Goal: Find specific page/section: Find specific page/section

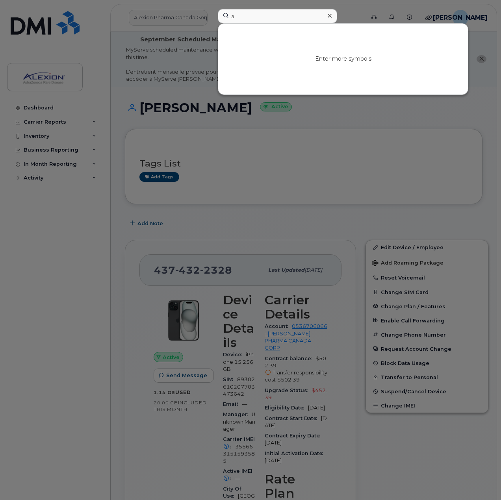
type input "a"
click at [194, 22] on div at bounding box center [250, 250] width 501 height 500
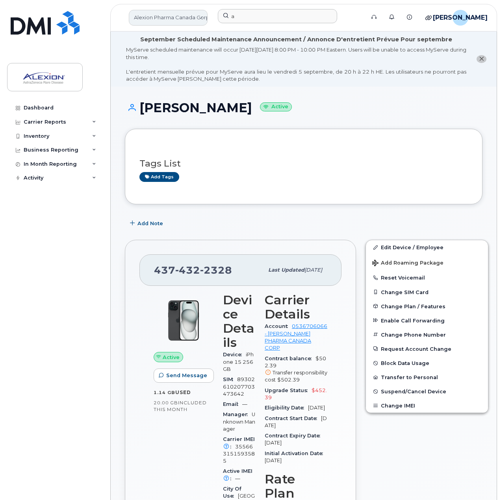
click at [193, 19] on link "Alexion Pharma Canada Corp" at bounding box center [168, 18] width 79 height 16
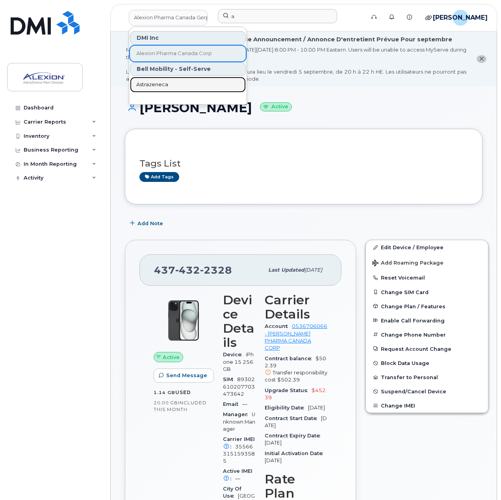
drag, startPoint x: 174, startPoint y: 83, endPoint x: 204, endPoint y: 83, distance: 30.3
click at [174, 83] on link "Astrazeneca" at bounding box center [188, 85] width 116 height 16
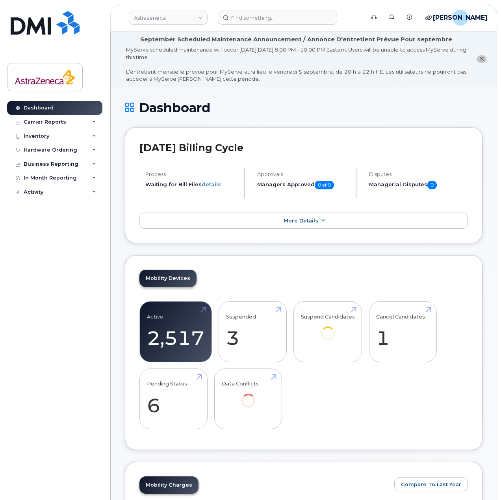
click at [239, 27] on header "Astrazeneca Support Alerts Knowledge Base Quicklinks Suspend / Cancel Device Ch…" at bounding box center [303, 18] width 387 height 28
click at [244, 20] on input at bounding box center [277, 18] width 119 height 14
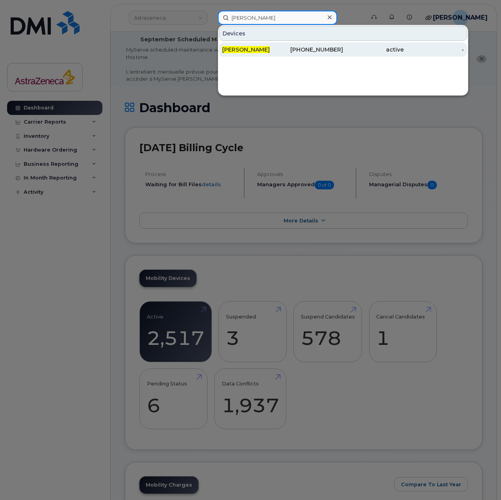
type input "Angela Netto"
click at [268, 46] on div "Angela Netto" at bounding box center [252, 50] width 61 height 8
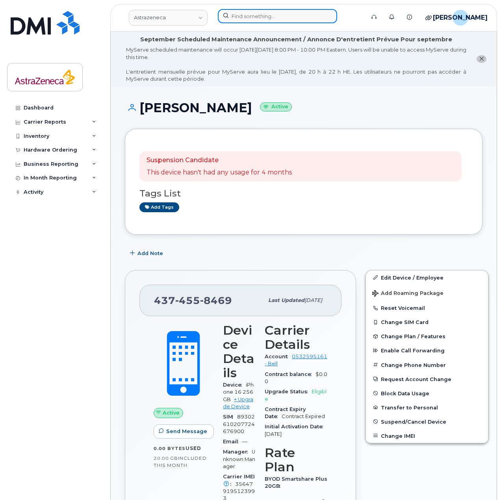
click at [307, 13] on input at bounding box center [277, 16] width 119 height 14
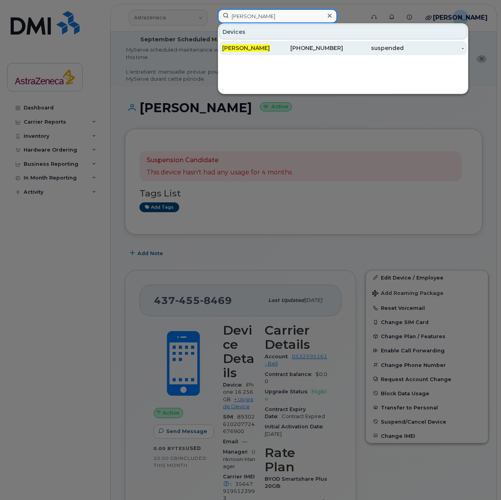
type input "rasha mahmoud"
click at [302, 46] on div "416-986-3078" at bounding box center [313, 48] width 61 height 8
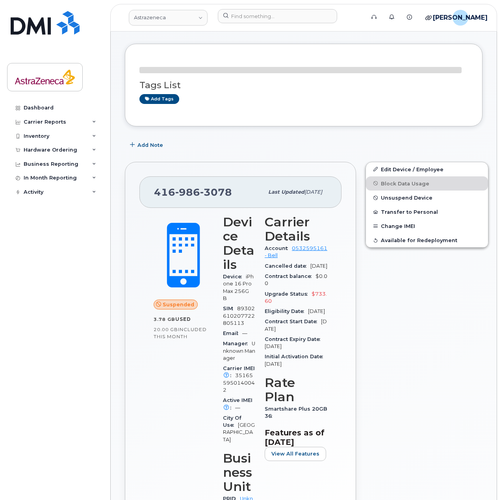
scroll to position [118, 0]
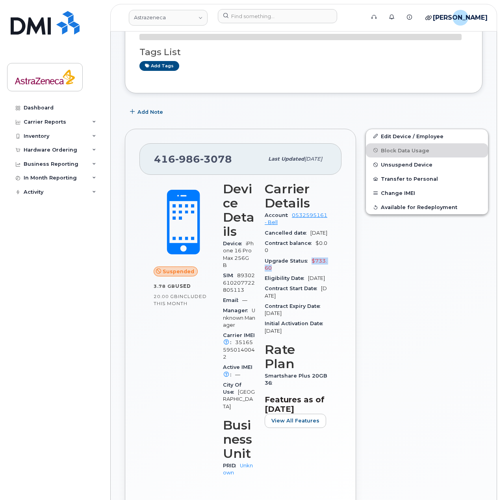
drag, startPoint x: 308, startPoint y: 267, endPoint x: 311, endPoint y: 273, distance: 6.6
click at [311, 273] on div "Upgrade Status $733.60" at bounding box center [296, 265] width 63 height 18
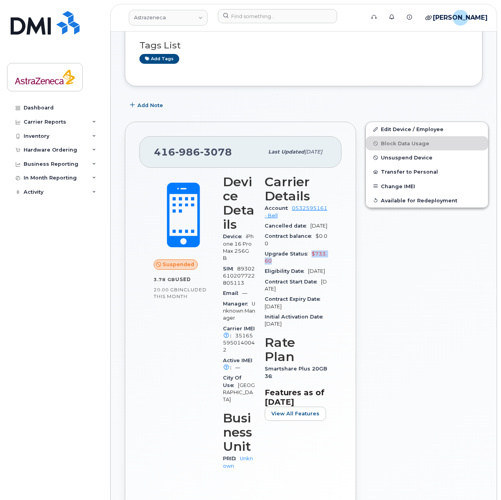
click at [311, 264] on div "Upgrade Status $733.60" at bounding box center [296, 258] width 63 height 18
click at [246, 9] on header "Astrazeneca Support Alerts Knowledge Base Quicklinks Suspend / Cancel Device Ch…" at bounding box center [303, 18] width 387 height 28
click at [247, 15] on input at bounding box center [277, 16] width 119 height 14
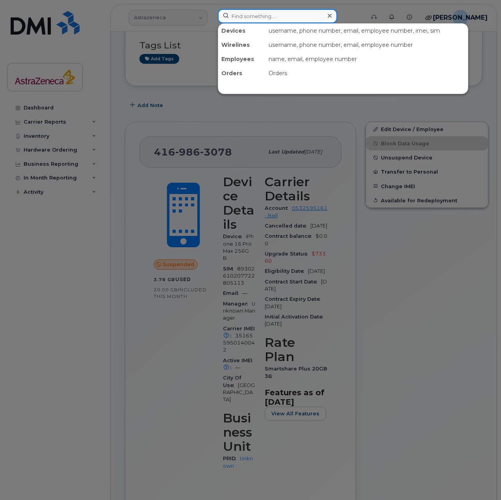
click at [251, 17] on input at bounding box center [277, 16] width 119 height 14
paste input "Purnima"
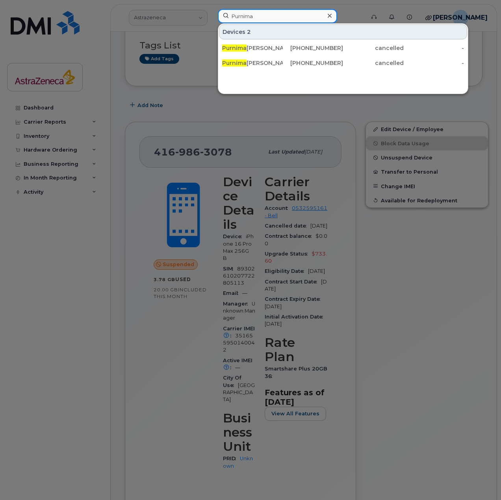
drag, startPoint x: 283, startPoint y: 15, endPoint x: 202, endPoint y: 17, distance: 80.7
click at [211, 16] on div "Purnima Devices 2 Purnima Rao Melacini 437-455-9481 cancelled - Purnima Rao Mel…" at bounding box center [288, 17] width 154 height 17
paste input "Aravind"
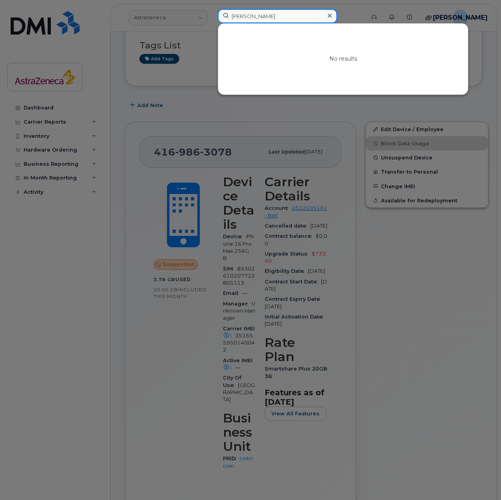
drag, startPoint x: 280, startPoint y: 17, endPoint x: 203, endPoint y: 12, distance: 77.3
click at [211, 12] on div "Aravind No results" at bounding box center [288, 17] width 154 height 17
paste input "Sandeep"
click at [282, 14] on input "Sandeep" at bounding box center [277, 16] width 119 height 14
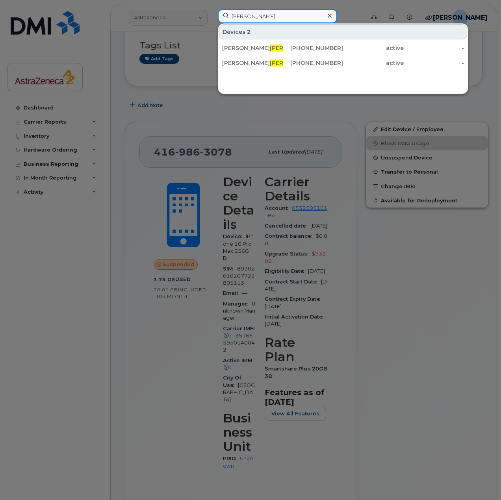
drag, startPoint x: 278, startPoint y: 19, endPoint x: 172, endPoint y: 20, distance: 105.9
click at [211, 19] on div "Sande Devices 2 Jaclyn Sande rson 416-819-5885 active - Janelle Grave sande 416…" at bounding box center [288, 17] width 154 height 17
paste input "tochinsky"
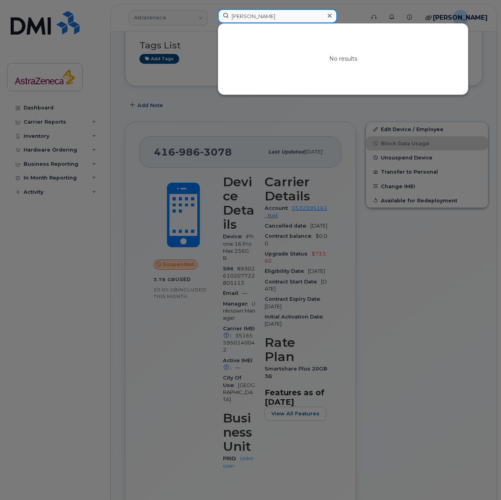
drag, startPoint x: 265, startPoint y: 16, endPoint x: 191, endPoint y: 17, distance: 73.6
click at [211, 17] on div "Stochinsky No results" at bounding box center [288, 17] width 154 height 17
click at [291, 23] on input "Stochinsky" at bounding box center [277, 16] width 119 height 14
click at [291, 22] on input "Stochinsky" at bounding box center [277, 16] width 119 height 14
click at [237, 20] on input "Stochinsky" at bounding box center [277, 16] width 119 height 14
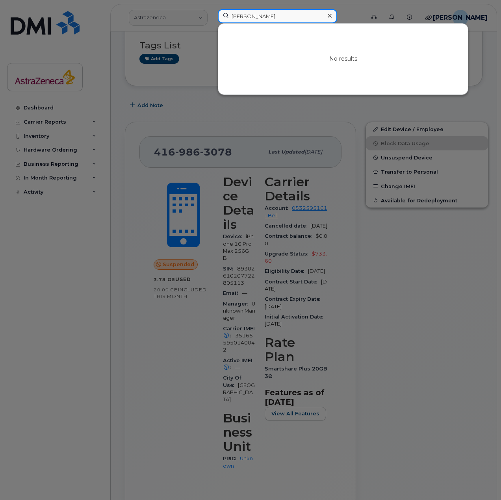
click at [234, 20] on input "Stochinsky" at bounding box center [277, 16] width 119 height 14
paste input "Rebecca"
drag, startPoint x: 290, startPoint y: 17, endPoint x: 169, endPoint y: 20, distance: 120.5
click at [211, 20] on div "Rebecca Stochinsky No results" at bounding box center [288, 17] width 154 height 17
paste input "Elena"
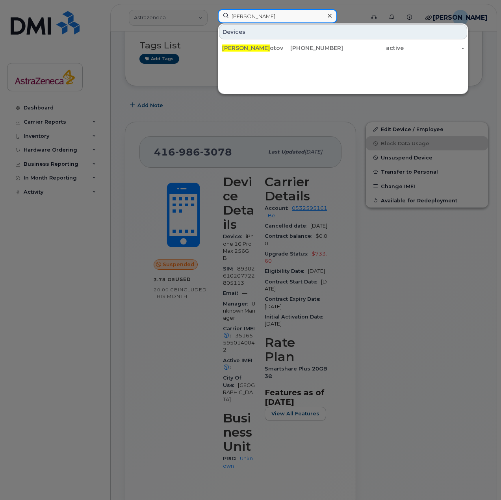
drag, startPoint x: 293, startPoint y: 18, endPoint x: 203, endPoint y: 18, distance: 90.1
click at [211, 18] on div "Elena Z Devices Elena Z otova 437-455-9283 active -" at bounding box center [288, 17] width 154 height 17
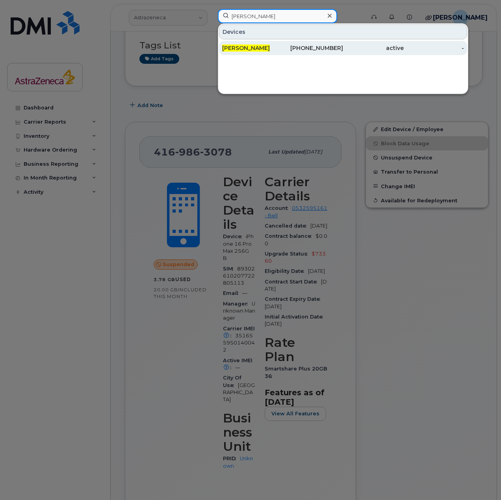
type input "[PERSON_NAME]"
click at [283, 45] on div "437-439-0553" at bounding box center [313, 48] width 61 height 8
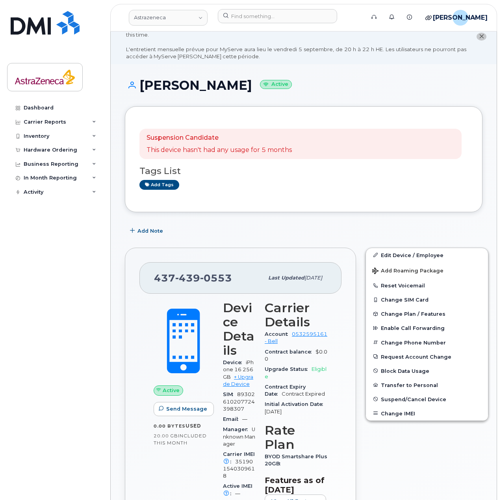
scroll to position [39, 0]
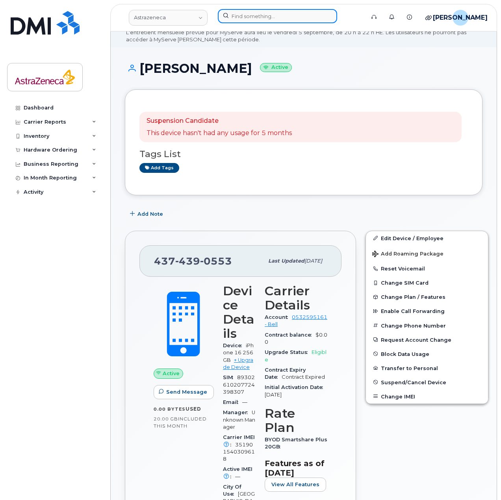
click at [317, 20] on input at bounding box center [277, 16] width 119 height 14
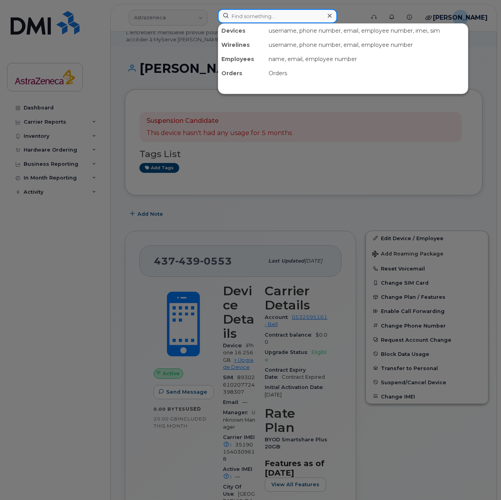
paste input "Mythily"
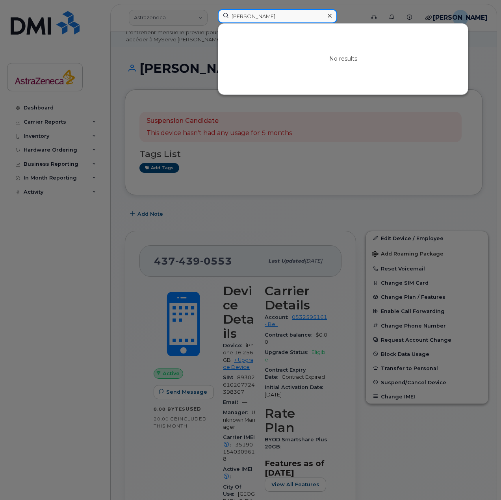
drag, startPoint x: 300, startPoint y: 13, endPoint x: 178, endPoint y: 20, distance: 121.8
click at [211, 20] on div "Mythily No results" at bounding box center [288, 17] width 154 height 17
paste input "Gamaliel"
paste input "[PERSON_NAME]"
type input "[PERSON_NAME]"
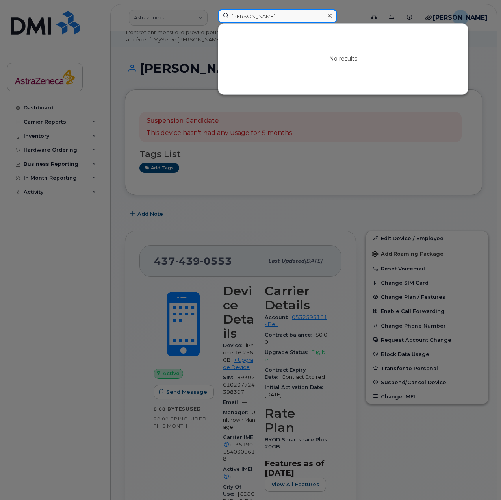
drag, startPoint x: 302, startPoint y: 17, endPoint x: 228, endPoint y: 23, distance: 74.3
click at [228, 22] on input "[PERSON_NAME]" at bounding box center [277, 16] width 119 height 14
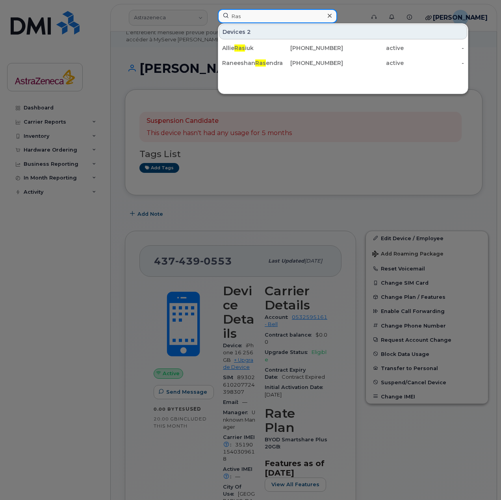
drag, startPoint x: 270, startPoint y: 17, endPoint x: 214, endPoint y: 17, distance: 55.9
click at [214, 17] on div "Ras Devices 2 Allie Ras iuk 416-768-2782 active - Raneeshan Ras endran 437-455-…" at bounding box center [288, 17] width 154 height 17
click at [277, 22] on input "Ras" at bounding box center [277, 16] width 119 height 14
drag, startPoint x: 264, startPoint y: 19, endPoint x: 204, endPoint y: 20, distance: 59.8
click at [211, 20] on div "Ras Devices 2 Allie Ras iuk 416-768-2782 active - Raneeshan Ras endran 437-455-…" at bounding box center [288, 17] width 154 height 17
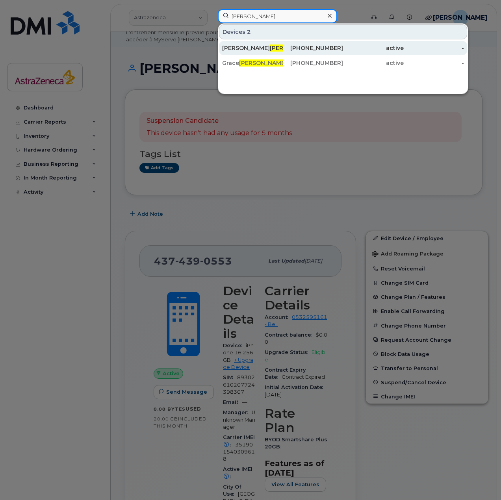
type input "Gao"
click at [279, 50] on div "Chan Gao" at bounding box center [252, 48] width 61 height 8
click at [316, 44] on div "437-439-0553" at bounding box center [313, 48] width 61 height 14
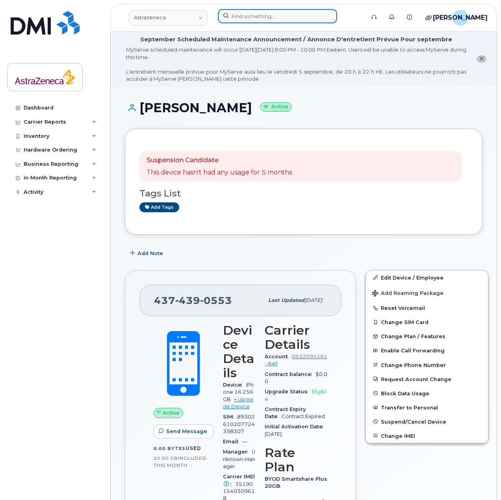
click at [287, 20] on input at bounding box center [277, 16] width 119 height 14
paste input "[PERSON_NAME]"
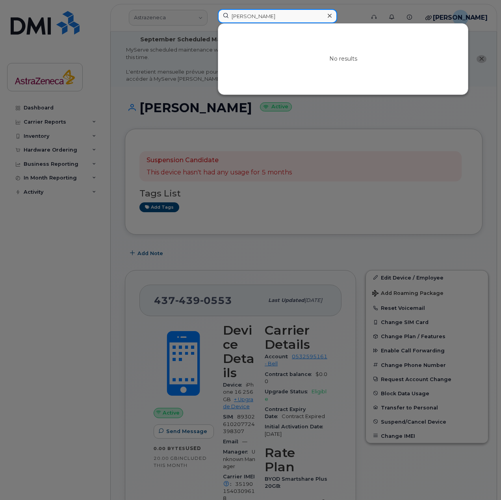
click at [270, 20] on input "[PERSON_NAME]" at bounding box center [277, 16] width 119 height 14
paste input "[PERSON_NAME]"
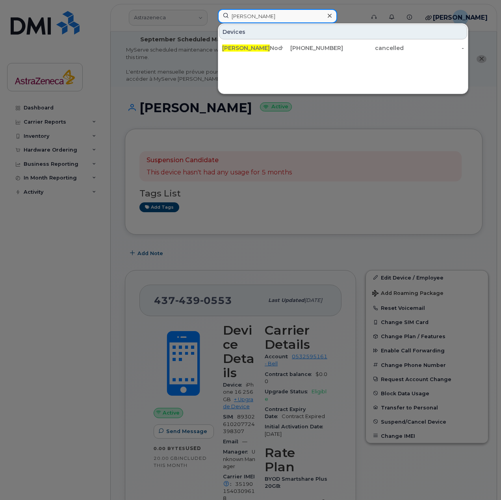
paste input "[PERSON_NAME]"
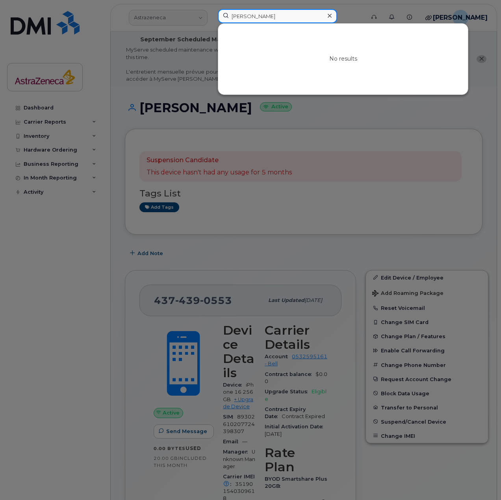
drag, startPoint x: 293, startPoint y: 14, endPoint x: 213, endPoint y: 24, distance: 80.9
click at [213, 24] on div "[PERSON_NAME] No results" at bounding box center [288, 17] width 154 height 17
drag, startPoint x: 272, startPoint y: 17, endPoint x: 195, endPoint y: 17, distance: 77.2
click at [211, 17] on div "[PERSON_NAME] No results" at bounding box center [288, 17] width 154 height 17
click at [298, 15] on input "Neha A" at bounding box center [277, 16] width 119 height 14
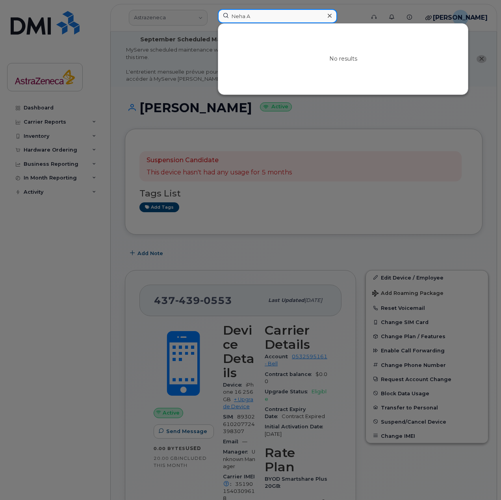
click at [298, 15] on input "Neha A" at bounding box center [277, 16] width 119 height 14
paste input "Janice"
drag, startPoint x: 282, startPoint y: 18, endPoint x: 273, endPoint y: 17, distance: 9.5
click at [273, 17] on div "Janice Lam No results" at bounding box center [289, 16] width 142 height 14
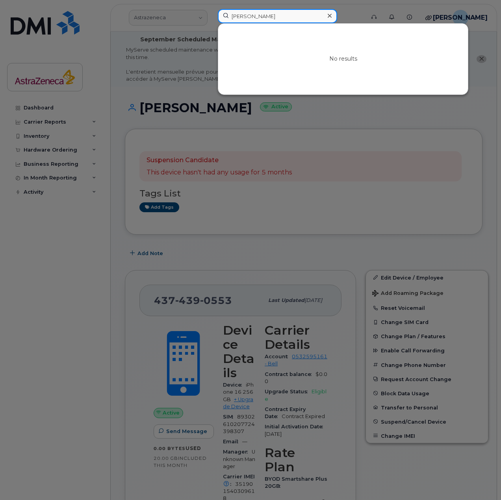
paste input "Kathy"
drag, startPoint x: 273, startPoint y: 17, endPoint x: 216, endPoint y: 18, distance: 56.7
click at [216, 17] on div "Janice Lam No results" at bounding box center [288, 17] width 154 height 17
drag, startPoint x: 244, startPoint y: 13, endPoint x: 163, endPoint y: 11, distance: 81.5
click at [211, 11] on div "Kathy ha No results" at bounding box center [288, 17] width 154 height 17
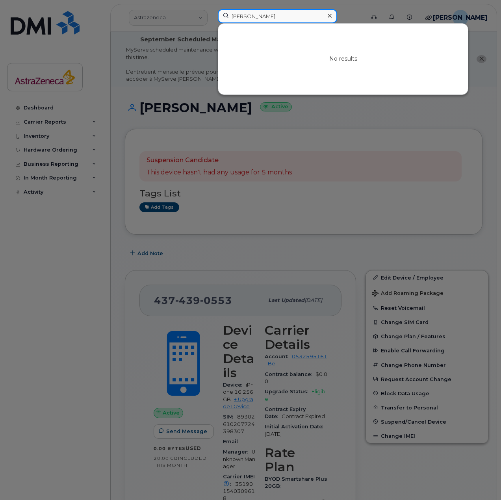
paste input "eerthan"
drag, startPoint x: 215, startPoint y: 16, endPoint x: 163, endPoint y: 16, distance: 52.0
click at [211, 16] on div "Keerthana ra No results" at bounding box center [288, 17] width 154 height 17
paste input "Saikat"
drag, startPoint x: 285, startPoint y: 14, endPoint x: 171, endPoint y: 11, distance: 114.6
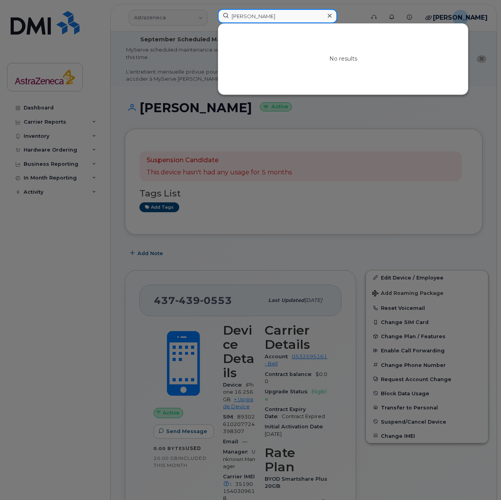
click at [211, 11] on div "Saikata No results" at bounding box center [288, 17] width 154 height 17
paste input "Robert"
paste input "Murtaz"
drag, startPoint x: 289, startPoint y: 21, endPoint x: 161, endPoint y: 24, distance: 127.6
click at [211, 22] on div "Murtaza No results" at bounding box center [288, 17] width 154 height 17
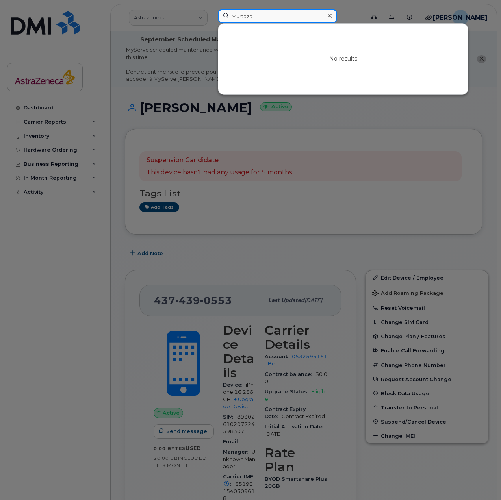
click at [272, 20] on input "Murtaza" at bounding box center [277, 16] width 119 height 14
drag, startPoint x: 279, startPoint y: 18, endPoint x: 170, endPoint y: 14, distance: 108.7
click at [211, 14] on div "Murtaza No results" at bounding box center [288, 17] width 154 height 17
paste input "Michelle"
drag, startPoint x: 286, startPoint y: 22, endPoint x: 170, endPoint y: 14, distance: 116.0
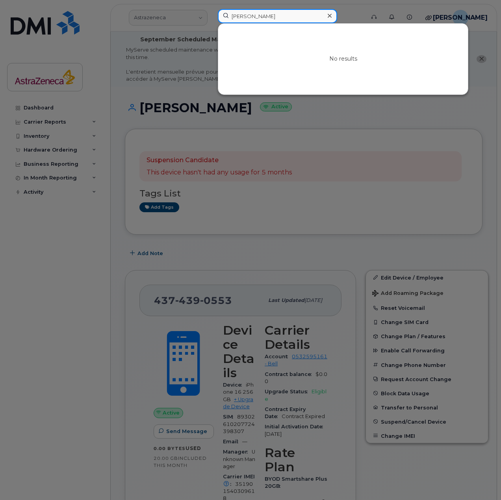
click at [211, 14] on div "Michelle No results" at bounding box center [288, 17] width 154 height 17
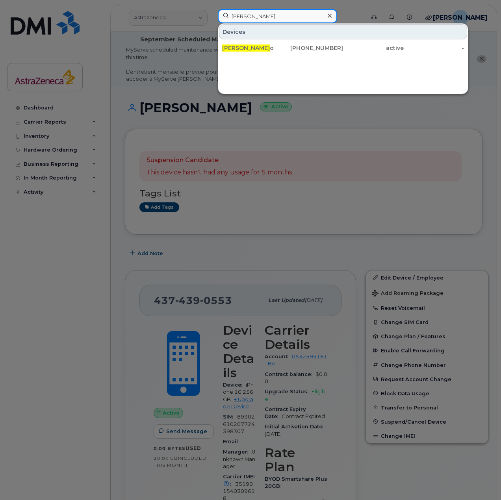
drag, startPoint x: 285, startPoint y: 19, endPoint x: 166, endPoint y: 20, distance: 119.3
click at [211, 20] on div "Michelle k Devices Michelle K o 416-524-6048 active -" at bounding box center [288, 17] width 154 height 17
drag, startPoint x: 287, startPoint y: 15, endPoint x: 172, endPoint y: 13, distance: 115.7
click at [211, 13] on div "Dwayne Devices Dwayne Stewart 416-578-9877 active -" at bounding box center [288, 17] width 154 height 17
paste input "Cris"
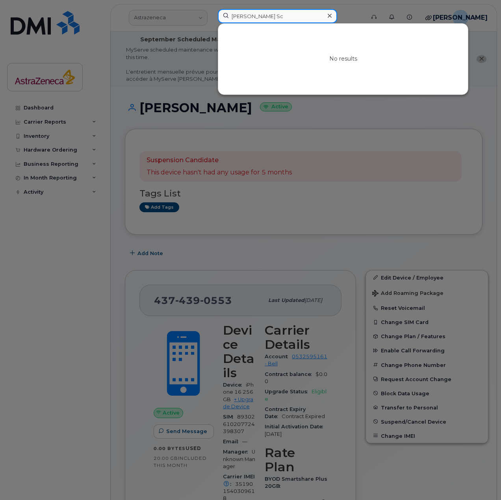
drag, startPoint x: 288, startPoint y: 11, endPoint x: 179, endPoint y: 18, distance: 109.6
click at [211, 18] on div "Cris Sc No results" at bounding box center [288, 17] width 154 height 17
paste input "Sadaf"
drag, startPoint x: 281, startPoint y: 15, endPoint x: 178, endPoint y: 13, distance: 102.7
click at [211, 13] on div "Sadaf a No results" at bounding box center [288, 17] width 154 height 17
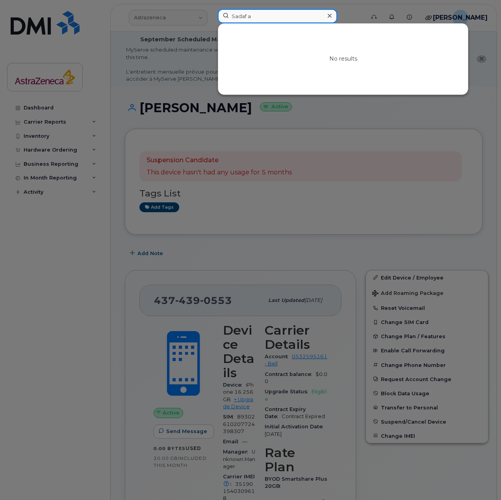
paste input "Nareh"
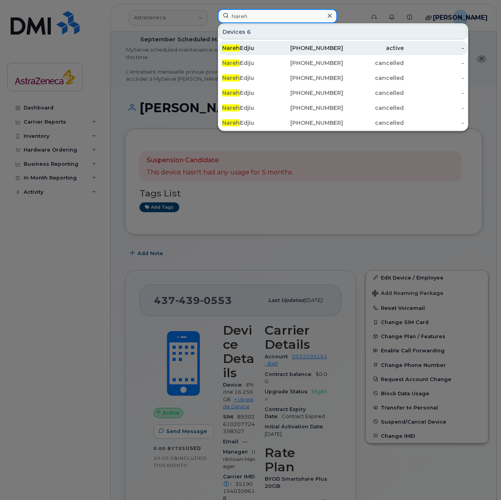
type input "Nareh"
click at [282, 48] on div "Nareh Edjiu" at bounding box center [252, 48] width 61 height 8
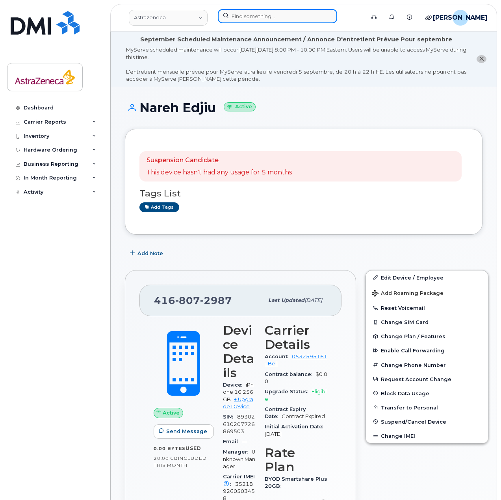
click at [262, 22] on input at bounding box center [277, 16] width 119 height 14
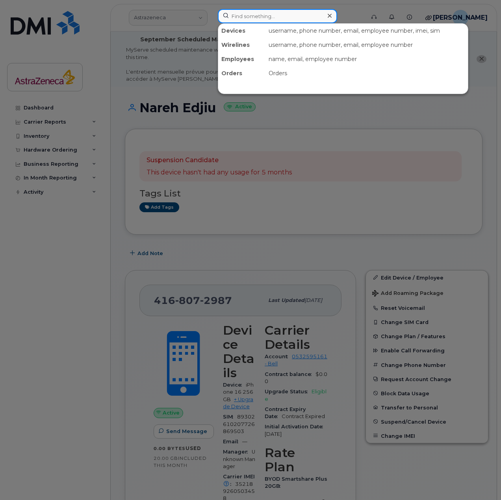
paste input "Rohil"
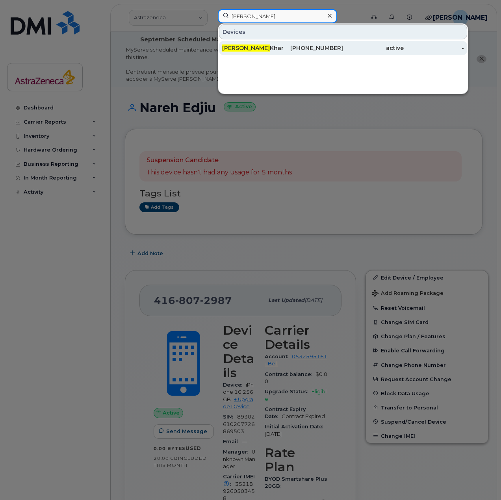
type input "Rohil"
click at [287, 51] on div "416-795-4892" at bounding box center [313, 48] width 61 height 8
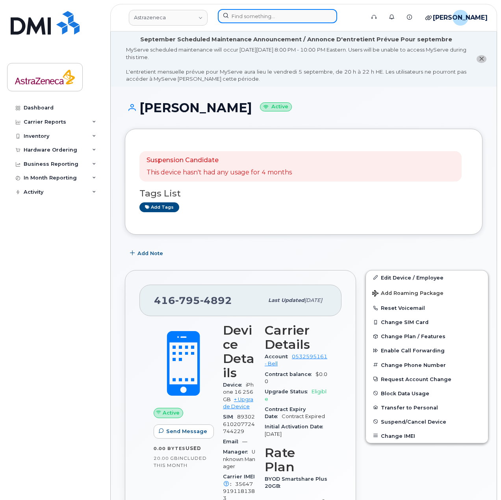
click at [254, 19] on input at bounding box center [277, 16] width 119 height 14
paste input "[PERSON_NAME]"
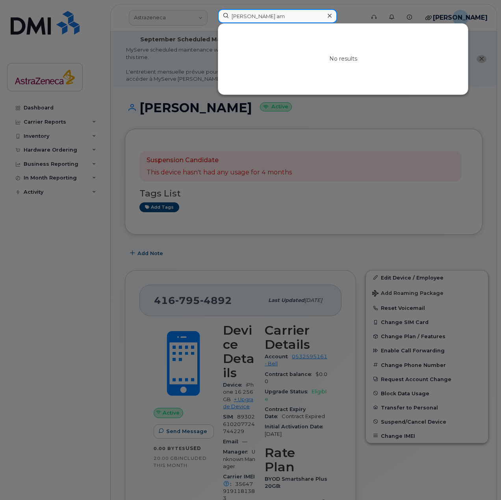
drag, startPoint x: 304, startPoint y: 22, endPoint x: 166, endPoint y: 17, distance: 138.3
click at [211, 17] on div "Priscilla am No results" at bounding box center [288, 17] width 154 height 17
paste input "Akanksha"
drag, startPoint x: 270, startPoint y: 18, endPoint x: 199, endPoint y: 17, distance: 71.6
click at [211, 17] on div "Akanksha No results" at bounding box center [288, 17] width 154 height 17
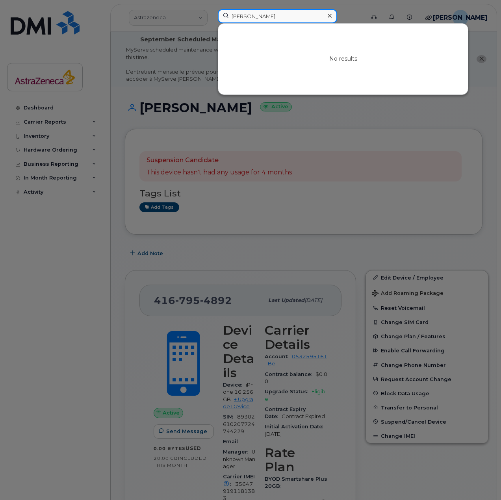
click at [265, 17] on input "Akanksha" at bounding box center [277, 16] width 119 height 14
paste input "Uday"
drag, startPoint x: 294, startPoint y: 15, endPoint x: 182, endPoint y: 17, distance: 112.2
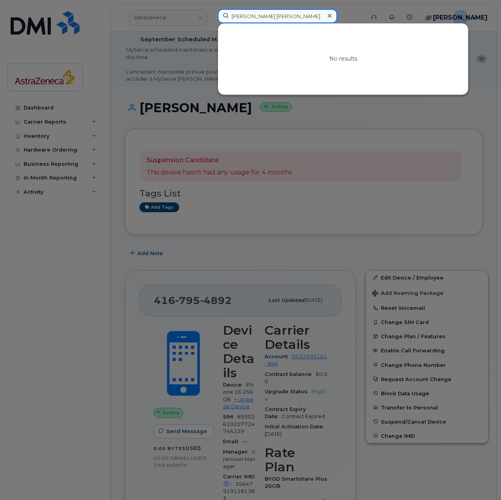
click at [211, 17] on div "Uday dave No results" at bounding box center [288, 17] width 154 height 17
paste input "Leena"
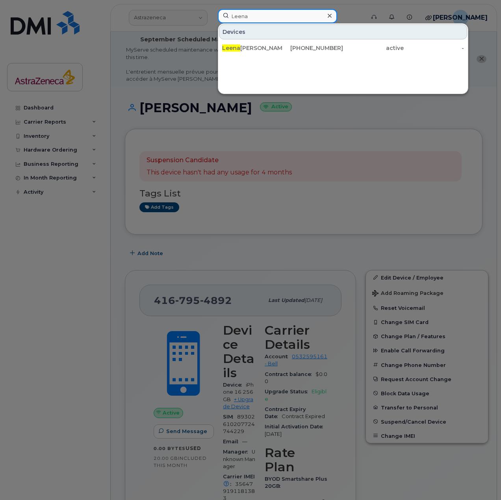
click at [289, 17] on input "Leena" at bounding box center [277, 16] width 119 height 14
paste input "Simona"
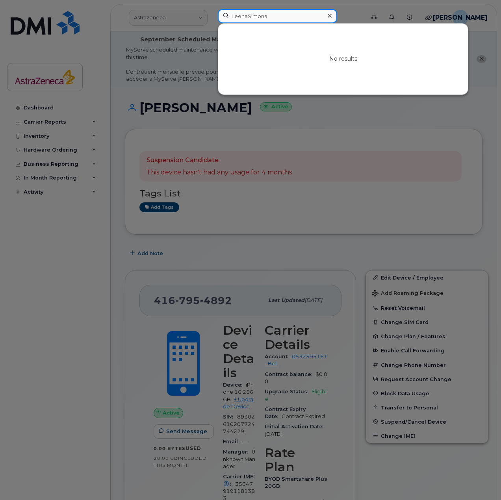
drag, startPoint x: 297, startPoint y: 22, endPoint x: 198, endPoint y: 23, distance: 98.4
click at [211, 23] on div "LeenaSimona No results" at bounding box center [288, 17] width 154 height 17
paste input
drag, startPoint x: 294, startPoint y: 22, endPoint x: 157, endPoint y: 23, distance: 137.0
click at [211, 23] on div "Simona No results" at bounding box center [288, 17] width 154 height 17
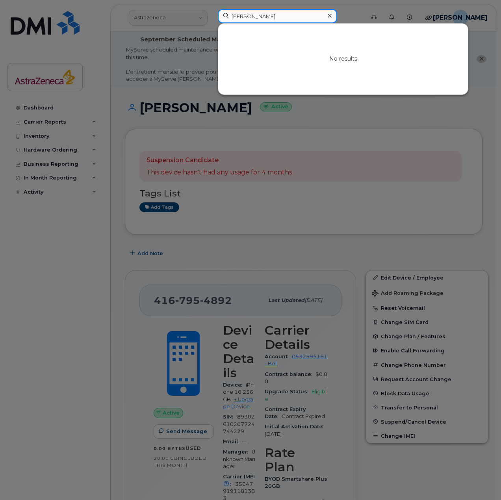
paste input "Adhin"
click at [285, 14] on input "Adhin" at bounding box center [277, 16] width 119 height 14
paste input "Jocely"
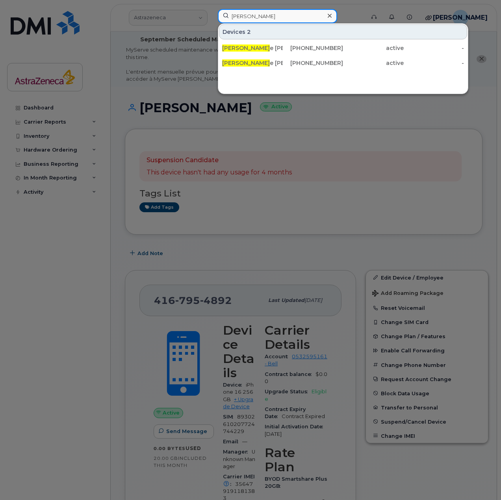
drag, startPoint x: 289, startPoint y: 11, endPoint x: 188, endPoint y: 17, distance: 100.9
click at [211, 17] on div "Jocelyn Devices 2 Jocelyn e Sirois 418-448-6848 active - Jocelyn e Sirois iPad …" at bounding box center [288, 17] width 154 height 17
paste input "Emily"
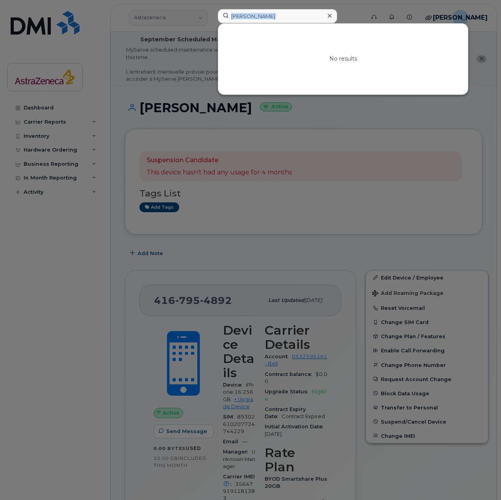
drag, startPoint x: 287, startPoint y: 23, endPoint x: 189, endPoint y: 22, distance: 97.6
click at [211, 22] on div "Emily Hu No results" at bounding box center [288, 17] width 154 height 17
click at [276, 17] on input "Emily Hu" at bounding box center [277, 16] width 119 height 14
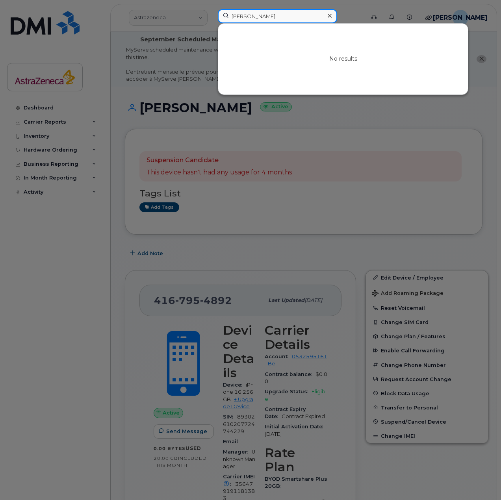
click at [290, 19] on input "Emily Hu" at bounding box center [277, 16] width 119 height 14
drag, startPoint x: 276, startPoint y: 11, endPoint x: 171, endPoint y: 23, distance: 105.0
click at [211, 23] on div "Emily Hu No results" at bounding box center [288, 17] width 154 height 17
paste input "Megan"
drag, startPoint x: 278, startPoint y: 23, endPoint x: 177, endPoint y: 18, distance: 100.9
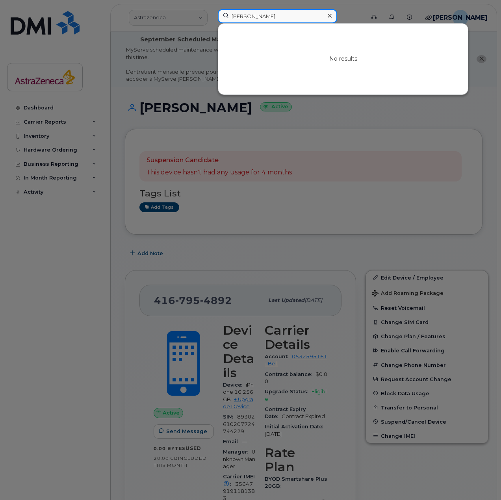
click at [211, 18] on div "Megan ne No results" at bounding box center [288, 17] width 154 height 17
paste input "Ahmed"
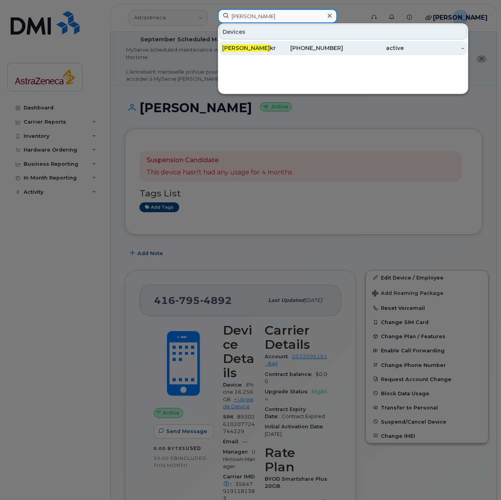
type input "Ahmed sa"
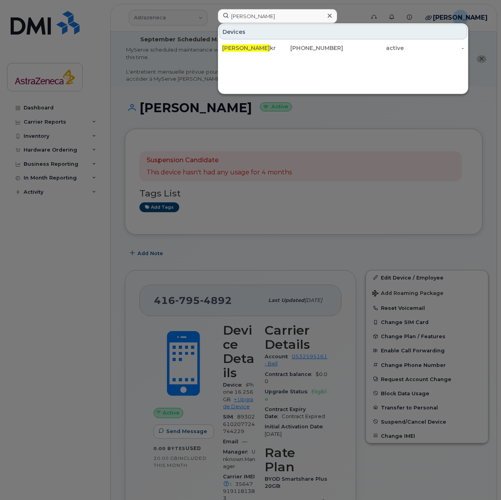
drag, startPoint x: 282, startPoint y: 46, endPoint x: 316, endPoint y: 64, distance: 37.7
click at [282, 46] on div "Ahmed Sa kr" at bounding box center [252, 48] width 61 height 8
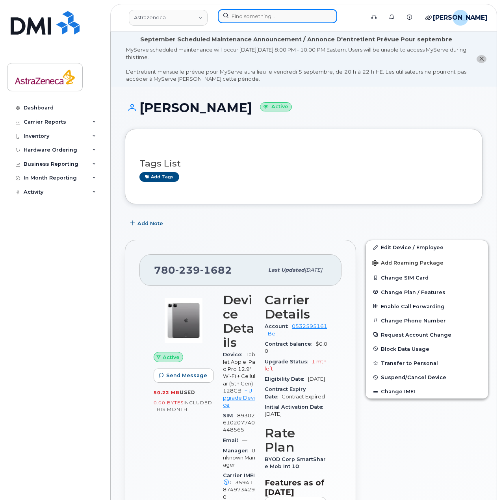
click at [248, 14] on input at bounding box center [277, 16] width 119 height 14
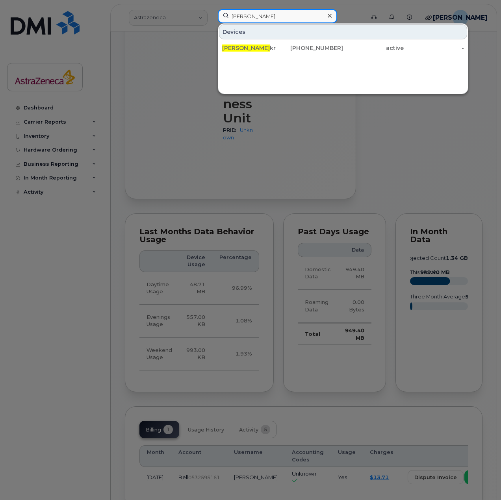
scroll to position [512, 0]
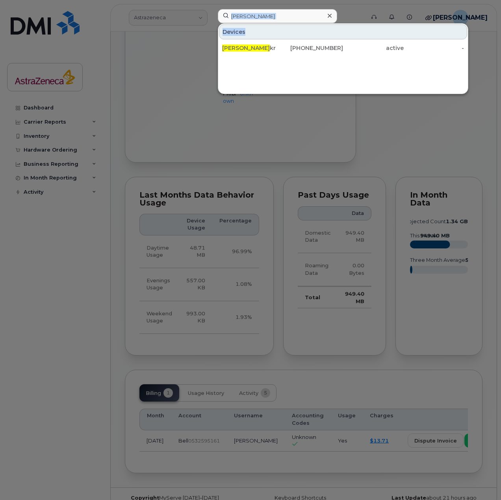
drag, startPoint x: 290, startPoint y: 27, endPoint x: 276, endPoint y: 20, distance: 16.0
click at [280, 22] on div "ahmed sa Devices Ahmed Sa kr 780-239-1682 active -" at bounding box center [289, 16] width 142 height 14
drag, startPoint x: 276, startPoint y: 20, endPoint x: 219, endPoint y: 18, distance: 57.1
click at [219, 18] on input "ahmed sa" at bounding box center [277, 16] width 119 height 14
click at [221, 17] on input "ahmed sa" at bounding box center [277, 16] width 119 height 14
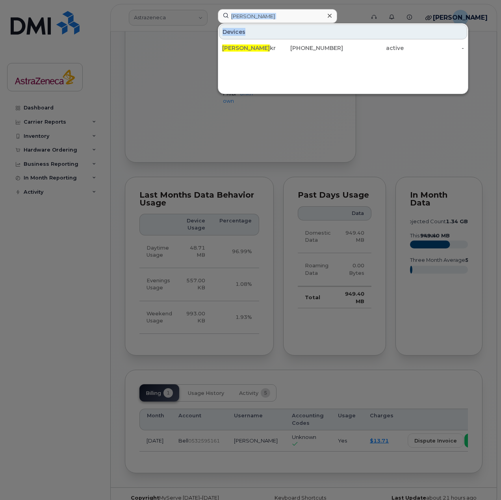
drag, startPoint x: 285, startPoint y: 27, endPoint x: 246, endPoint y: 21, distance: 39.4
click at [211, 20] on div "ahmed sa Devices Ahmed Sa kr 780-239-1682 active -" at bounding box center [288, 17] width 154 height 17
click at [272, 20] on input "ahmed sa" at bounding box center [277, 16] width 119 height 14
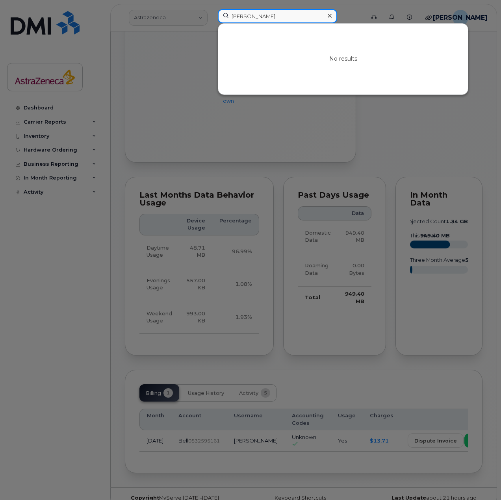
drag, startPoint x: 261, startPoint y: 14, endPoint x: 174, endPoint y: 13, distance: 87.4
click at [211, 13] on div "nicole oh No results" at bounding box center [288, 17] width 154 height 17
paste input "Benita"
drag, startPoint x: 302, startPoint y: 13, endPoint x: 196, endPoint y: 13, distance: 105.9
click at [211, 13] on div "Benita No results" at bounding box center [288, 17] width 154 height 17
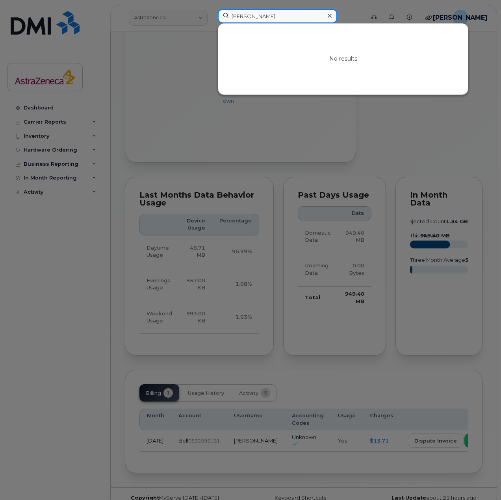
paste input "Vijay"
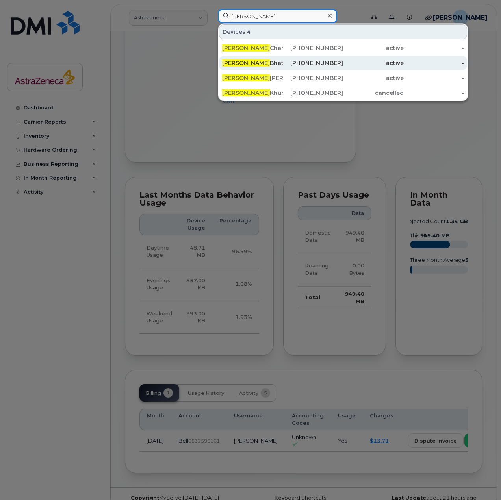
type input "Vijay"
click at [267, 65] on div "Vijay Bhatt" at bounding box center [252, 63] width 61 height 8
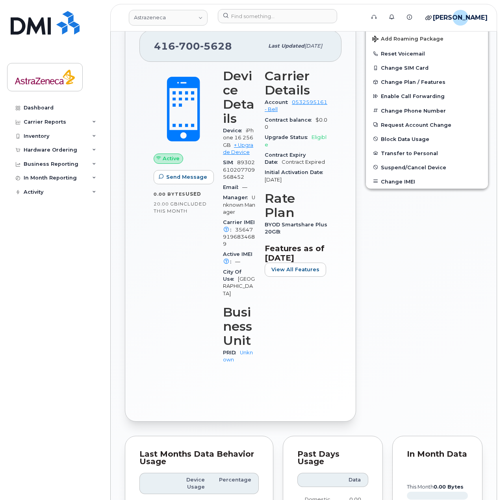
scroll to position [222, 0]
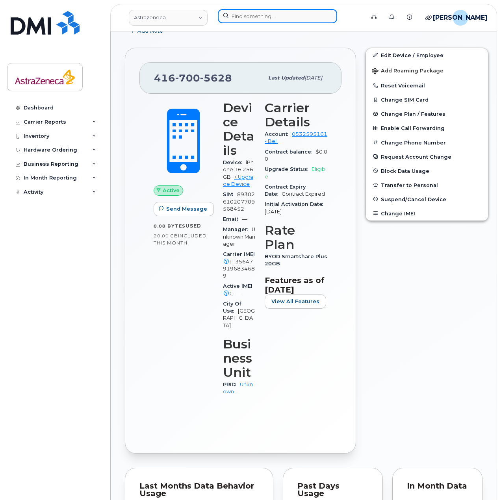
click at [269, 18] on input at bounding box center [277, 16] width 119 height 14
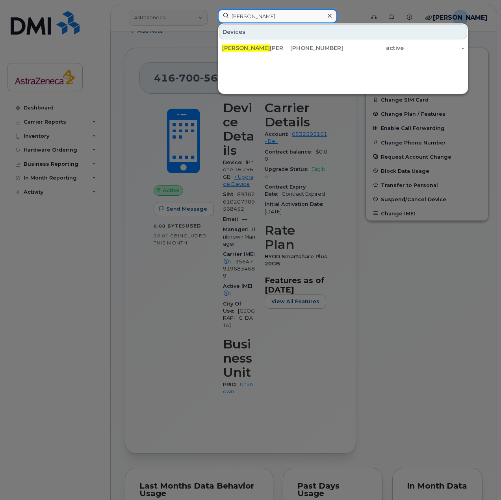
scroll to position [606, 0]
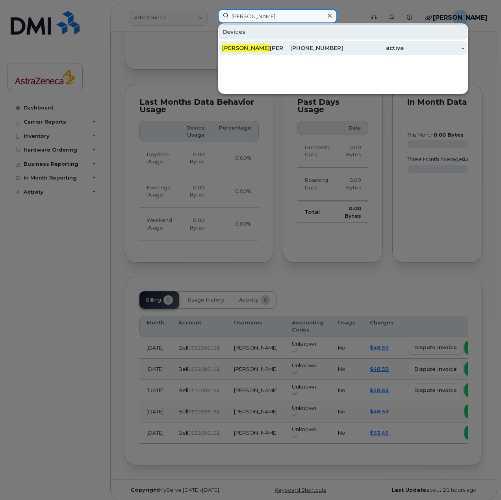
type input "[PERSON_NAME]"
click at [331, 46] on div "[PHONE_NUMBER]" at bounding box center [313, 48] width 61 height 8
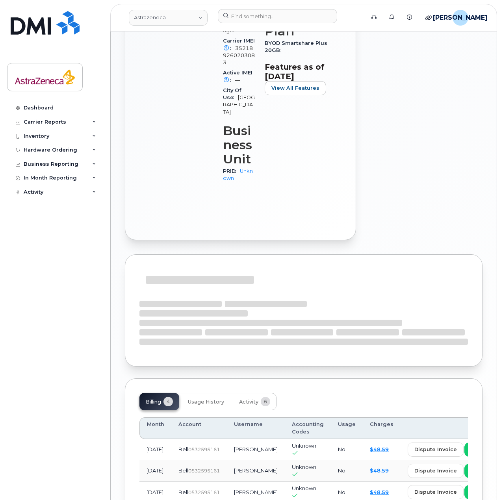
scroll to position [512, 0]
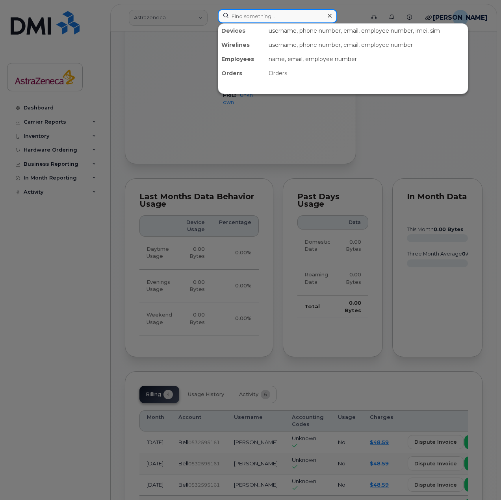
click at [239, 22] on input at bounding box center [277, 16] width 119 height 14
paste input "[PERSON_NAME]"
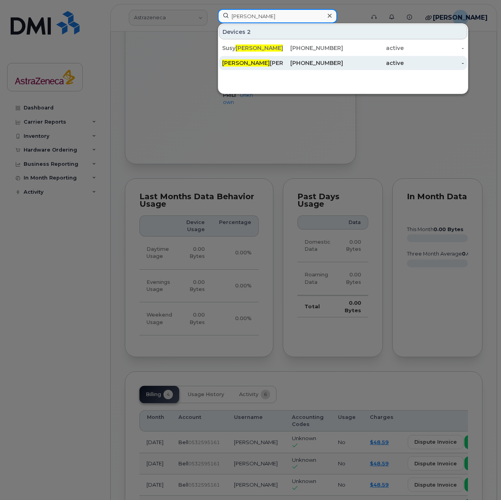
type input "[PERSON_NAME]"
click at [282, 65] on div "[PERSON_NAME]" at bounding box center [252, 63] width 61 height 8
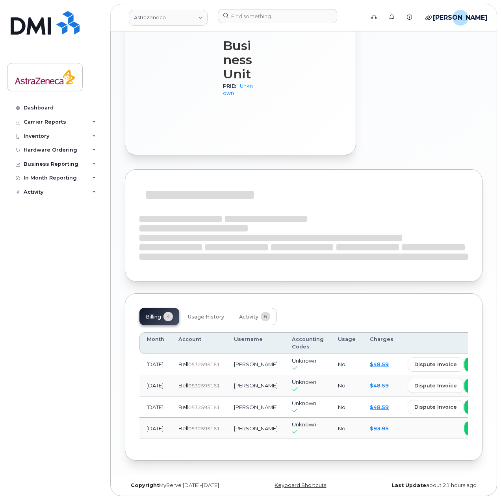
scroll to position [545, 0]
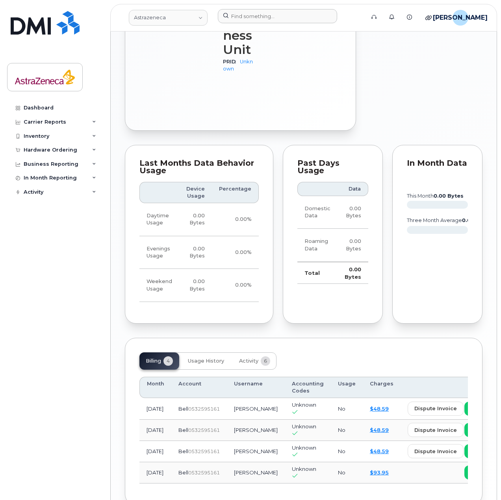
click at [274, 23] on div at bounding box center [288, 17] width 154 height 17
click at [268, 14] on input at bounding box center [277, 16] width 119 height 14
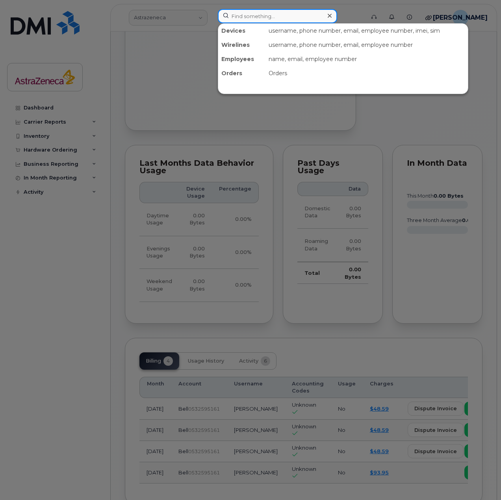
paste input "Grace"
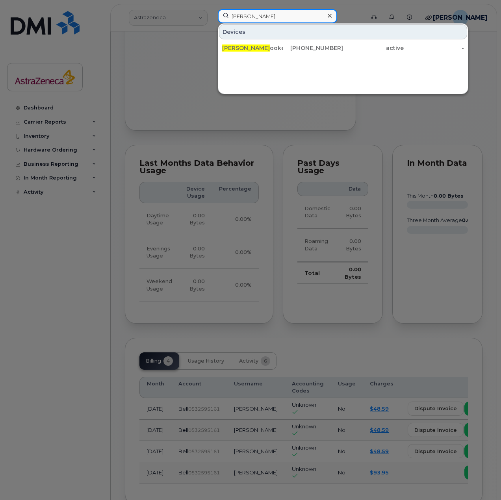
drag, startPoint x: 245, startPoint y: 19, endPoint x: 249, endPoint y: 19, distance: 4.0
click at [249, 19] on input "[PERSON_NAME]" at bounding box center [277, 16] width 119 height 14
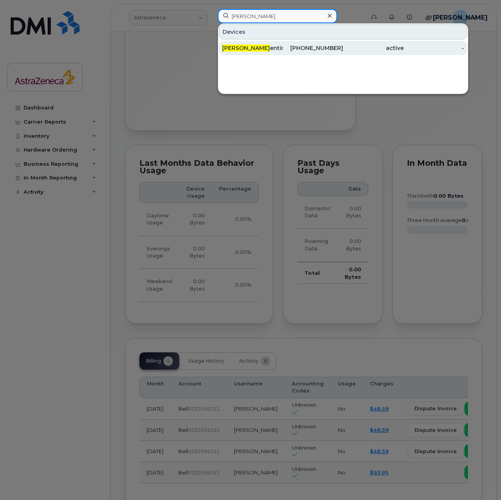
type input "Grace Tr"
click at [266, 47] on div "Grace Tr entin" at bounding box center [252, 48] width 61 height 8
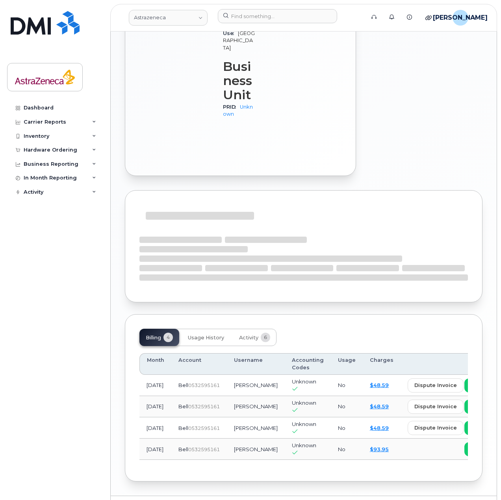
scroll to position [516, 0]
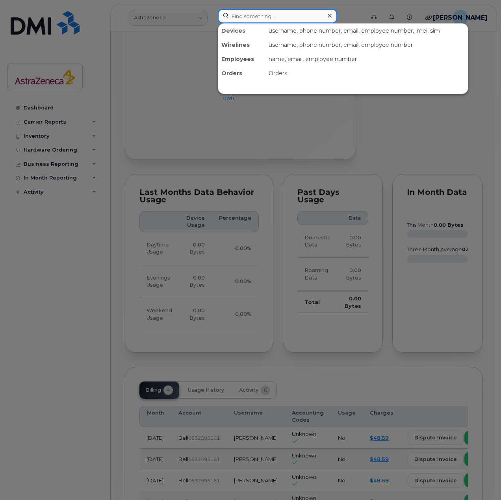
click at [242, 17] on input at bounding box center [277, 16] width 119 height 14
paste input "Farès"
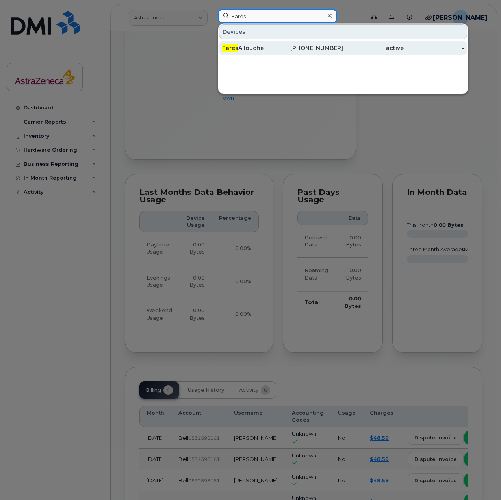
type input "Farès"
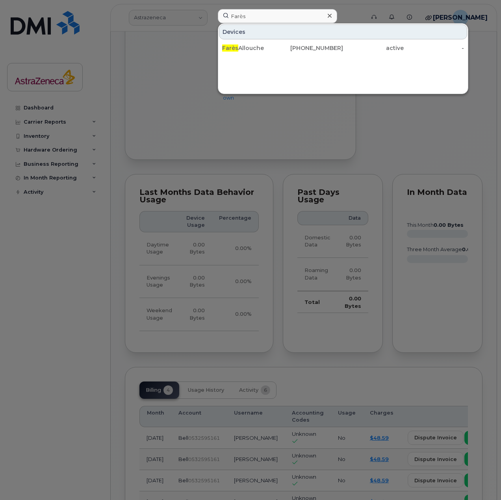
drag, startPoint x: 268, startPoint y: 47, endPoint x: 272, endPoint y: 57, distance: 11.3
click at [268, 47] on div "Farès Allouche" at bounding box center [252, 48] width 61 height 8
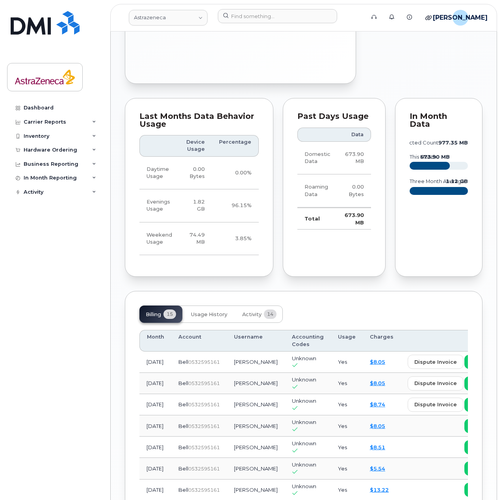
scroll to position [787, 0]
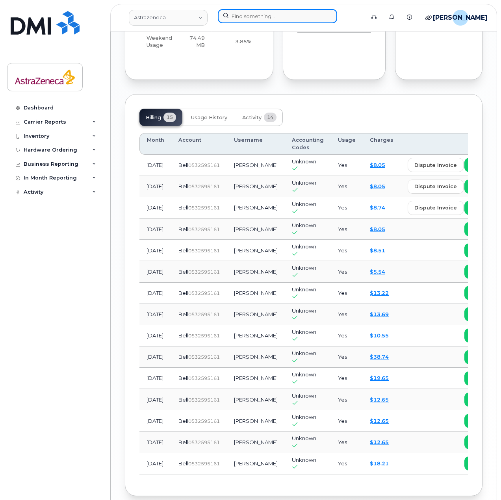
click at [284, 12] on input at bounding box center [277, 16] width 119 height 14
paste input "Idris"
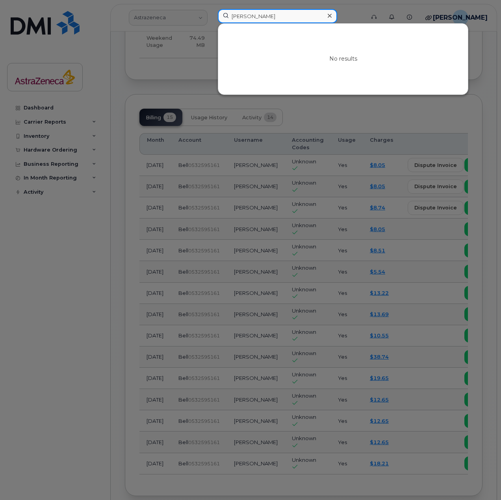
click at [273, 17] on input "Idris" at bounding box center [277, 16] width 119 height 14
click at [240, 17] on input "Idris" at bounding box center [277, 16] width 119 height 14
click at [246, 16] on input "Idris" at bounding box center [277, 16] width 119 height 14
click at [276, 15] on input "Idris F" at bounding box center [277, 16] width 119 height 14
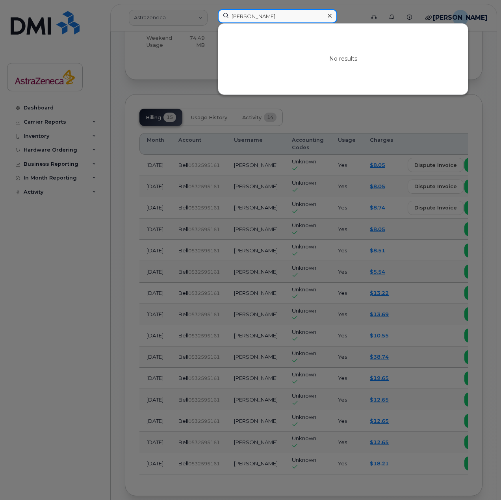
paste input "Rohil"
click at [276, 14] on input "Idris F" at bounding box center [277, 16] width 119 height 14
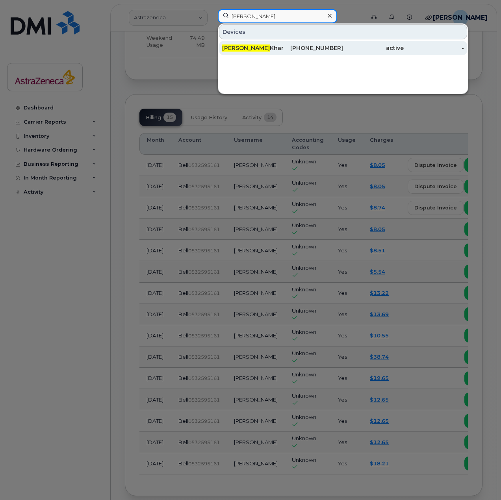
type input "Rohil"
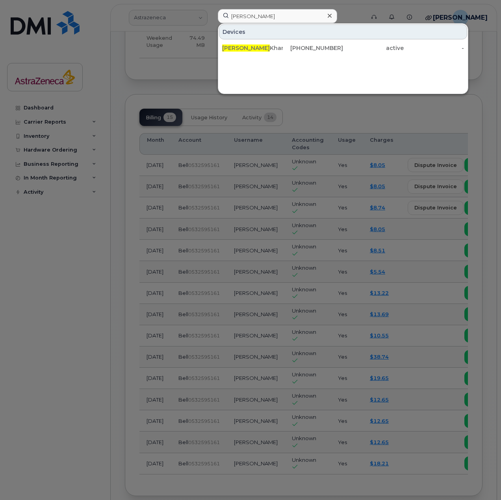
drag, startPoint x: 272, startPoint y: 42, endPoint x: 307, endPoint y: 98, distance: 65.8
click at [272, 42] on div "Rohil Khanna" at bounding box center [252, 48] width 61 height 14
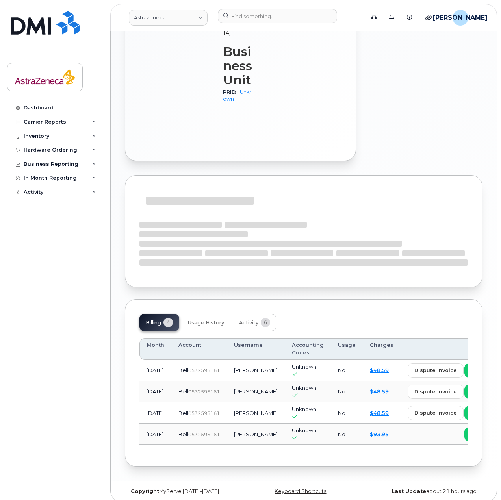
scroll to position [516, 0]
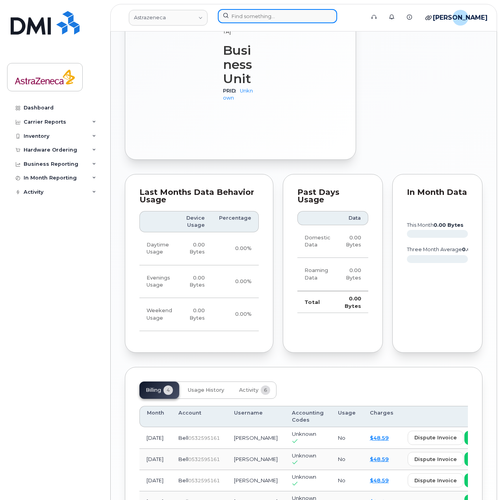
click at [297, 17] on input at bounding box center [277, 16] width 119 height 14
paste input "Nareh"
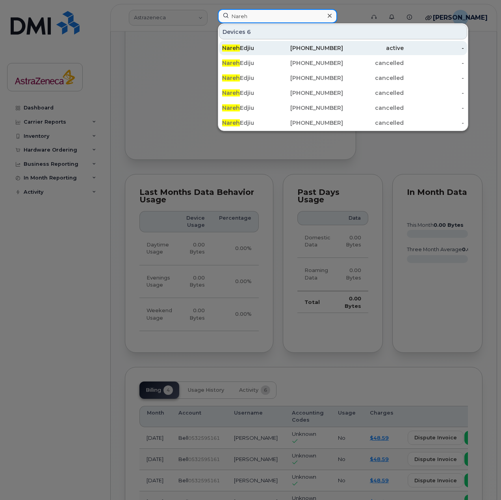
type input "Nareh"
click at [291, 48] on div "416-807-2987" at bounding box center [313, 48] width 61 height 8
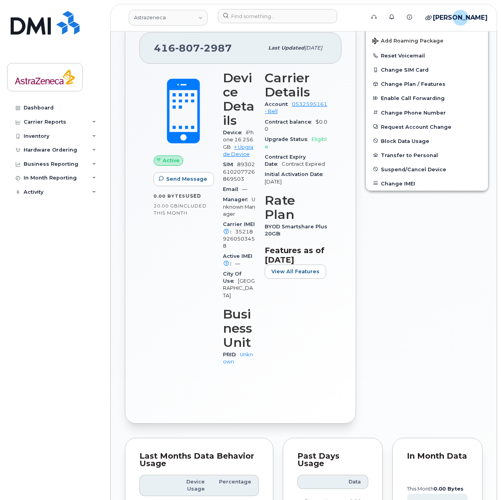
scroll to position [252, 0]
click at [262, 13] on input at bounding box center [277, 16] width 119 height 14
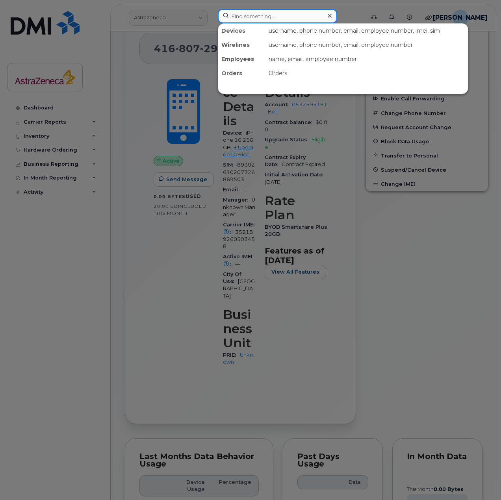
paste input "Sadaf"
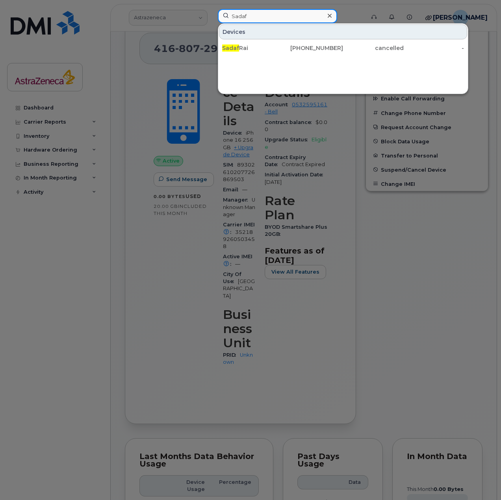
drag, startPoint x: 283, startPoint y: 11, endPoint x: 193, endPoint y: 15, distance: 89.9
click at [211, 15] on div "Sadaf Devices [PERSON_NAME] [PHONE_NUMBER] cancelled -" at bounding box center [288, 17] width 154 height 17
paste input "[PERSON_NAME]"
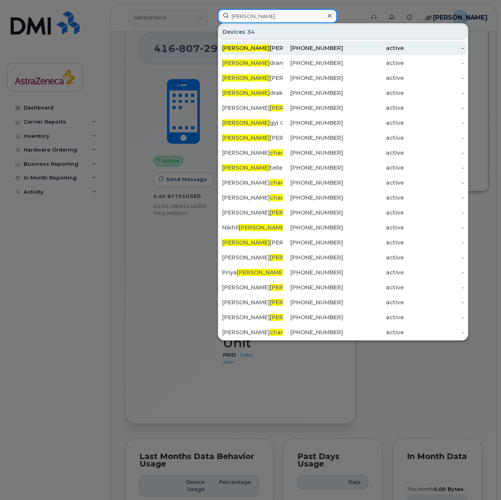
type input "Chan"
click at [293, 48] on div "437-439-0553" at bounding box center [313, 48] width 61 height 8
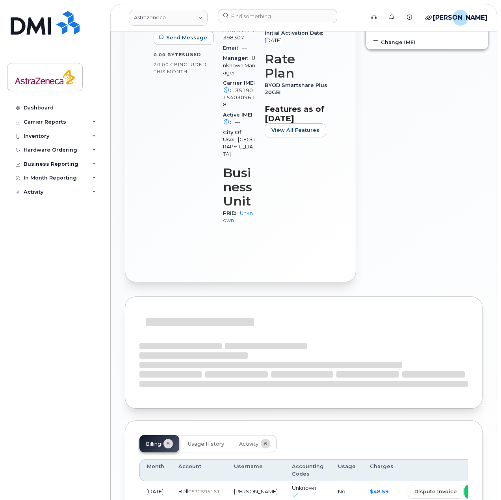
scroll to position [537, 0]
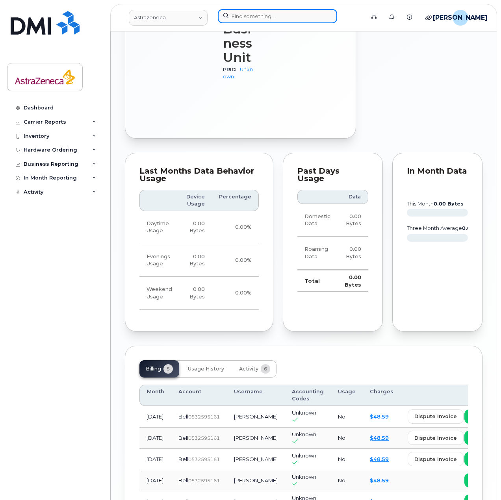
click at [292, 17] on input at bounding box center [277, 16] width 119 height 14
paste input "Elena"
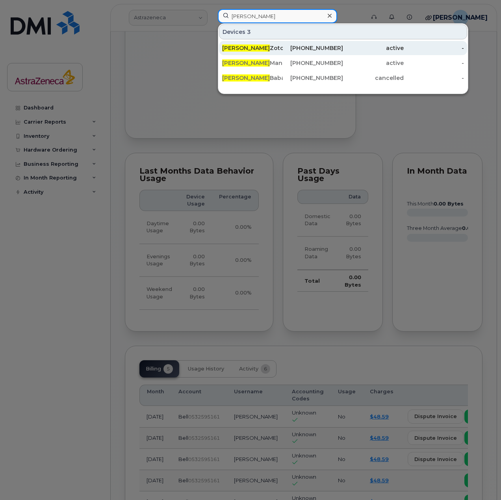
type input "Elena"
click at [280, 49] on div "Elena Zotova" at bounding box center [252, 48] width 61 height 8
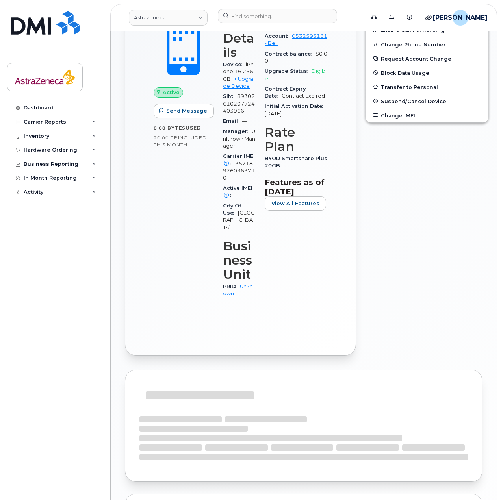
scroll to position [516, 0]
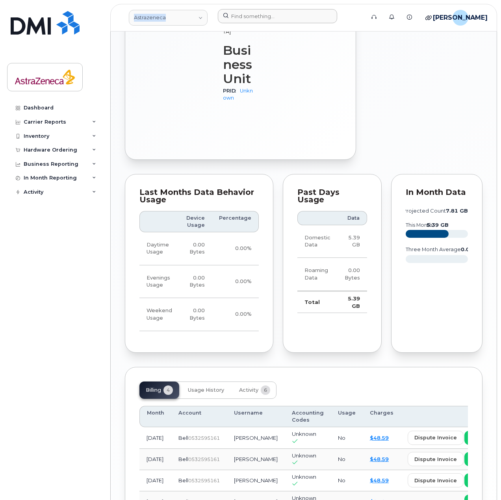
click at [283, 11] on div "Astrazeneca Support Alerts Knowledge Base Quicklinks Suspend / Cancel Device Ch…" at bounding box center [303, 18] width 387 height 28
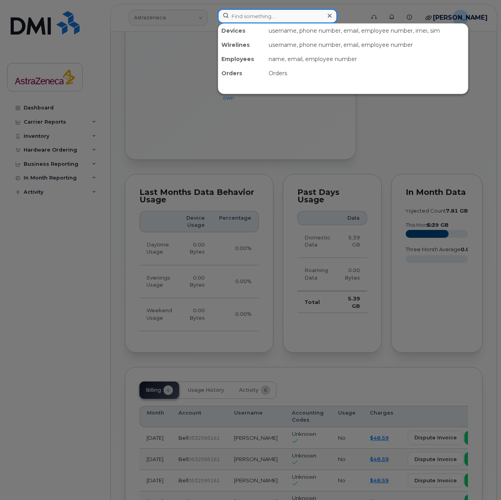
click at [283, 12] on input at bounding box center [277, 16] width 119 height 14
paste input "Netto"
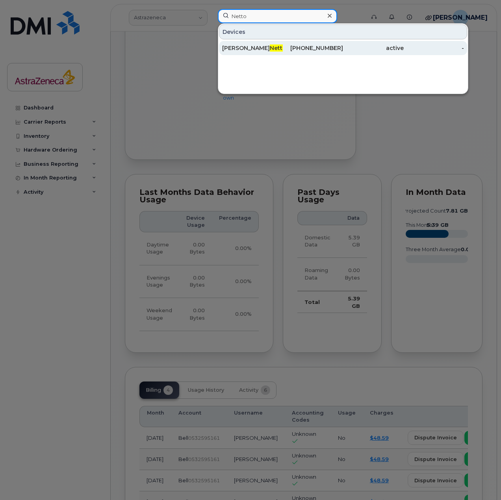
type input "Netto"
click at [270, 47] on div "Angela Netto" at bounding box center [252, 48] width 61 height 8
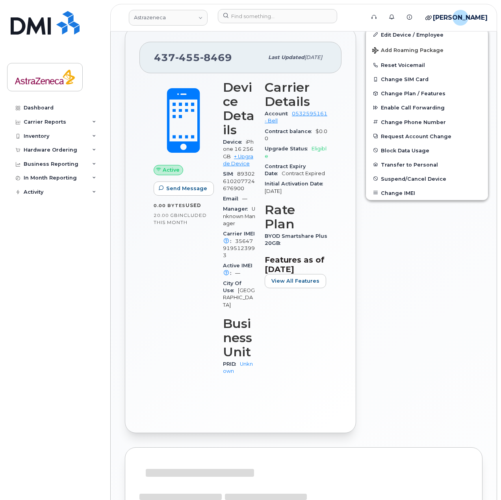
scroll to position [516, 0]
